Goal: Information Seeking & Learning: Learn about a topic

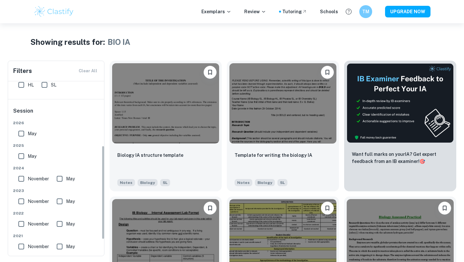
scroll to position [149, 0]
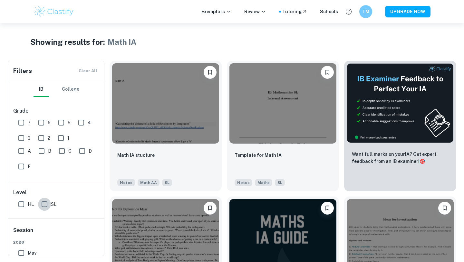
click at [42, 206] on input "SL" at bounding box center [44, 203] width 13 height 13
click at [43, 204] on input "SL" at bounding box center [44, 203] width 13 height 13
checkbox input "false"
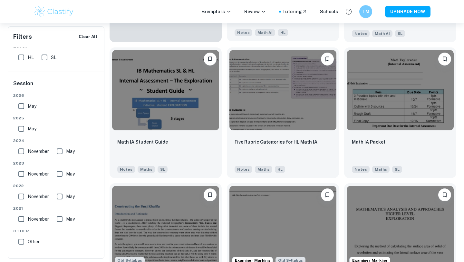
scroll to position [408, 0]
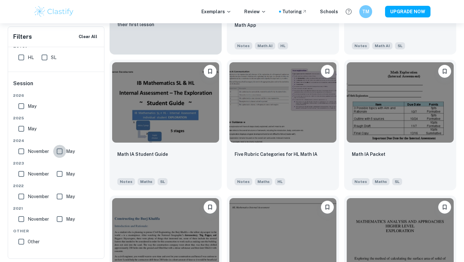
click at [59, 149] on input "May" at bounding box center [59, 151] width 13 height 13
checkbox input "false"
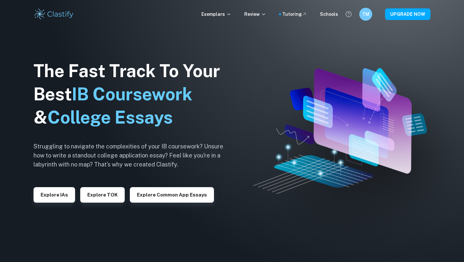
click at [62, 205] on div "The Fast Track To Your Best IB Coursework & College Essays Struggling to naviga…" at bounding box center [134, 131] width 200 height 220
click at [62, 199] on button "Explore IAs" at bounding box center [55, 194] width 42 height 15
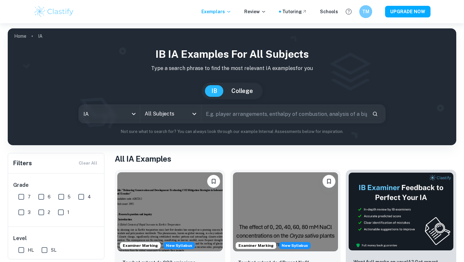
scroll to position [73, 0]
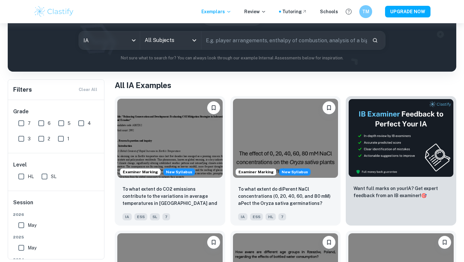
click at [24, 121] on input "7" at bounding box center [21, 123] width 13 height 13
checkbox input "true"
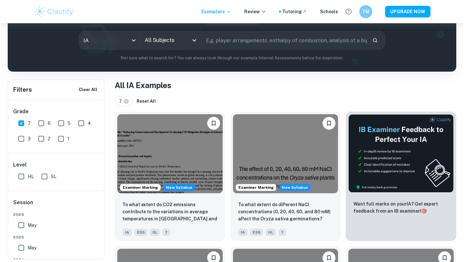
click at [41, 126] on input "6" at bounding box center [41, 123] width 13 height 13
checkbox input "true"
click at [60, 123] on input "5" at bounding box center [61, 123] width 13 height 13
checkbox input "true"
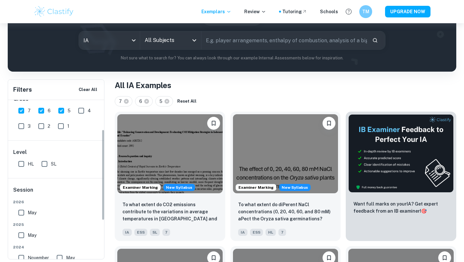
scroll to position [51, 0]
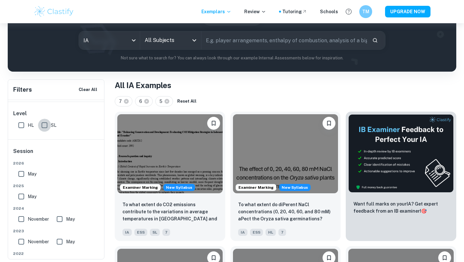
click at [44, 125] on input "SL" at bounding box center [44, 125] width 13 height 13
checkbox input "true"
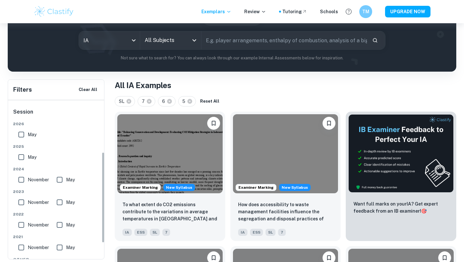
scroll to position [118, 0]
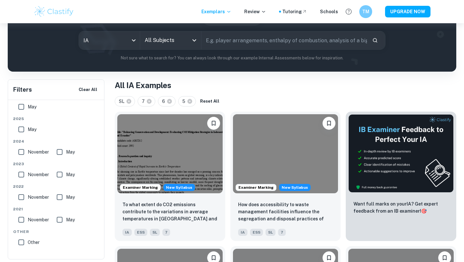
click at [61, 151] on input "May" at bounding box center [59, 151] width 13 height 13
checkbox input "true"
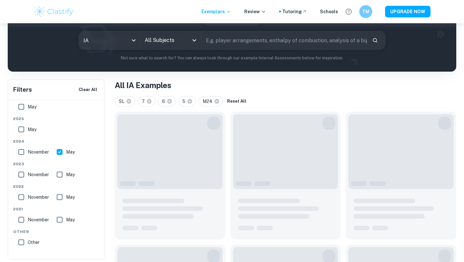
click at [61, 174] on input "May" at bounding box center [59, 174] width 13 height 13
checkbox input "true"
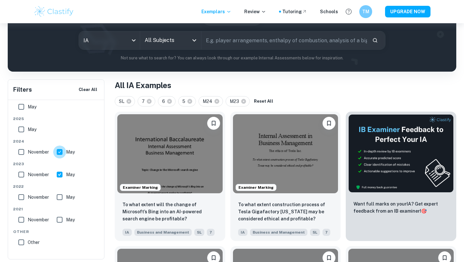
click at [60, 152] on input "May" at bounding box center [59, 151] width 13 height 13
checkbox input "false"
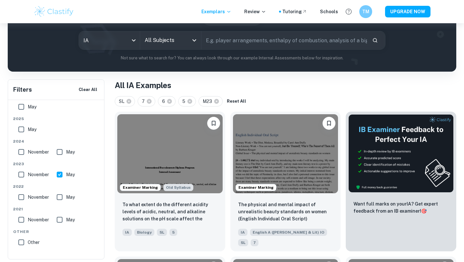
click at [61, 169] on input "May" at bounding box center [59, 174] width 13 height 13
checkbox input "false"
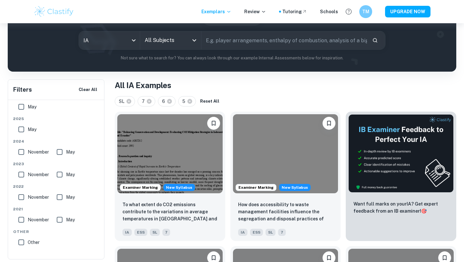
click at [62, 150] on input "May" at bounding box center [59, 151] width 13 height 13
checkbox input "true"
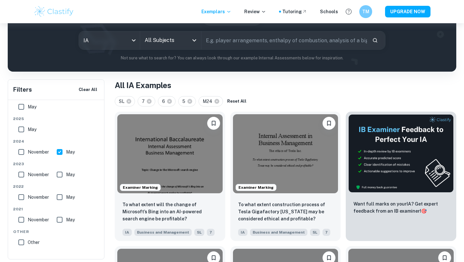
click at [23, 129] on input "May" at bounding box center [21, 129] width 13 height 13
checkbox input "true"
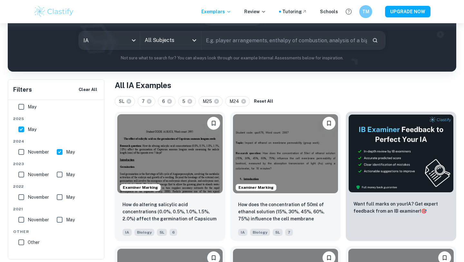
click at [160, 42] on input "All Subjects" at bounding box center [165, 40] width 45 height 12
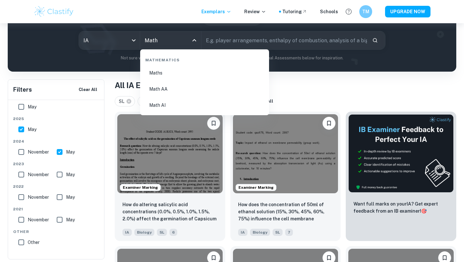
click at [183, 90] on li "Math AA" at bounding box center [205, 89] width 124 height 15
type input "Math AA"
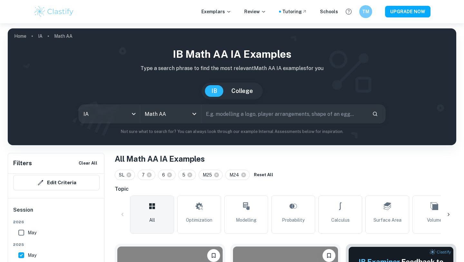
scroll to position [110, 0]
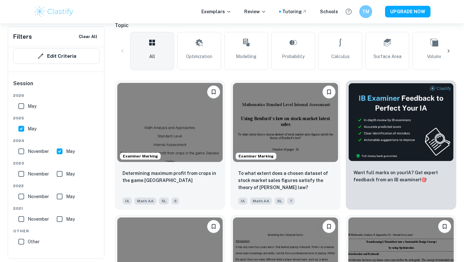
click at [449, 49] on icon at bounding box center [448, 51] width 6 height 6
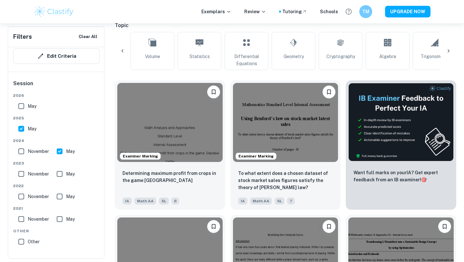
scroll to position [0, 302]
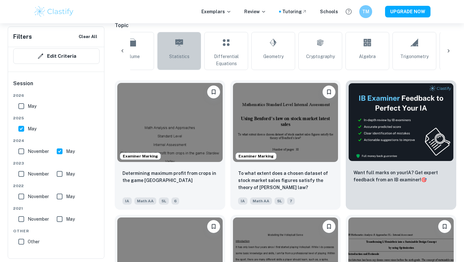
click at [171, 53] on link "Statistics" at bounding box center [179, 51] width 44 height 38
type input "Statistics"
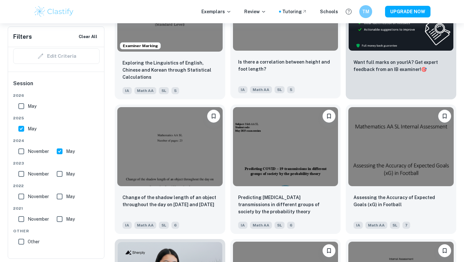
scroll to position [291, 0]
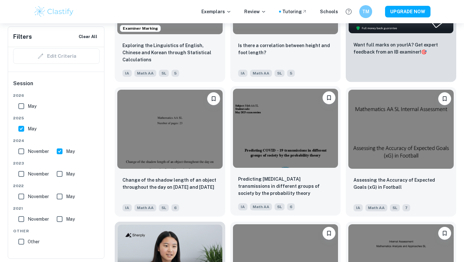
click at [279, 106] on img at bounding box center [285, 128] width 105 height 79
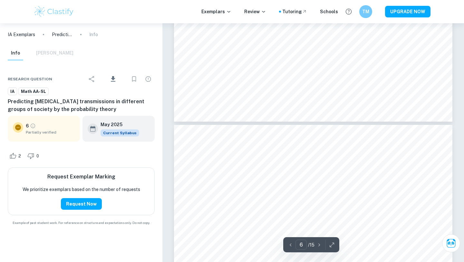
scroll to position [1875, 0]
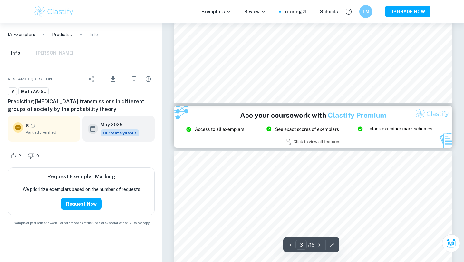
type input "2"
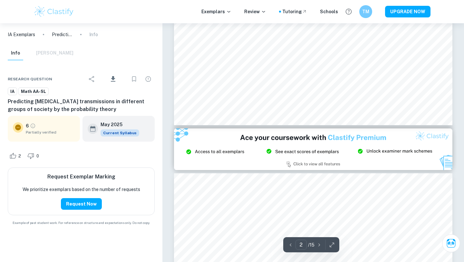
scroll to position [604, 0]
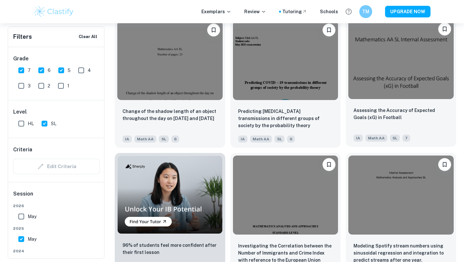
scroll to position [410, 0]
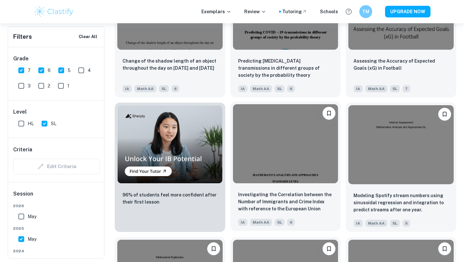
click at [309, 146] on img at bounding box center [285, 143] width 105 height 79
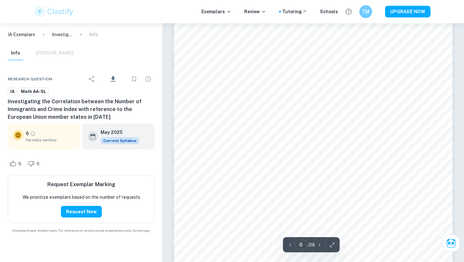
scroll to position [2223, 0]
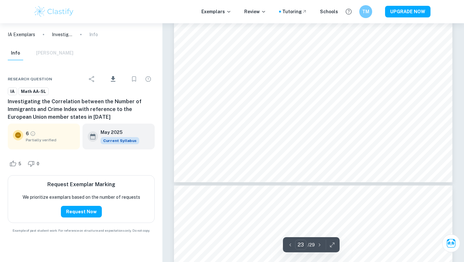
type input "24"
